Goal: Find specific page/section: Find specific page/section

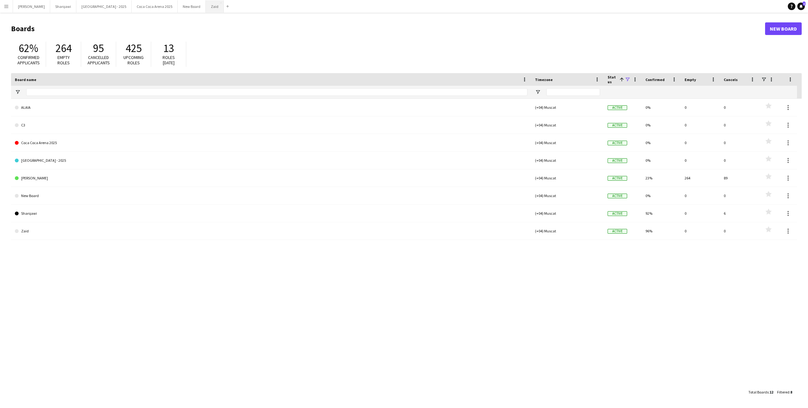
click at [206, 7] on button "Zaid Close" at bounding box center [215, 6] width 18 height 12
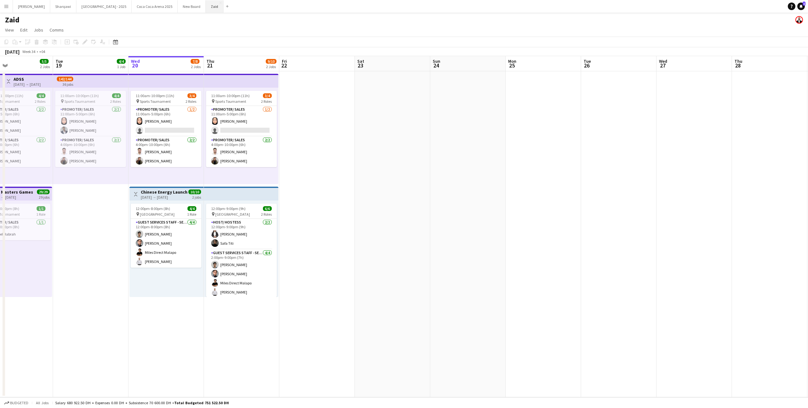
click at [206, 5] on button "Zaid Close" at bounding box center [215, 6] width 18 height 12
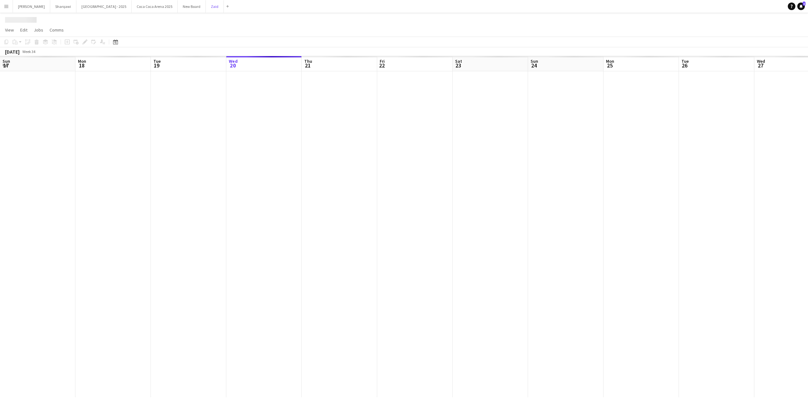
scroll to position [0, 151]
